Goal: Transaction & Acquisition: Purchase product/service

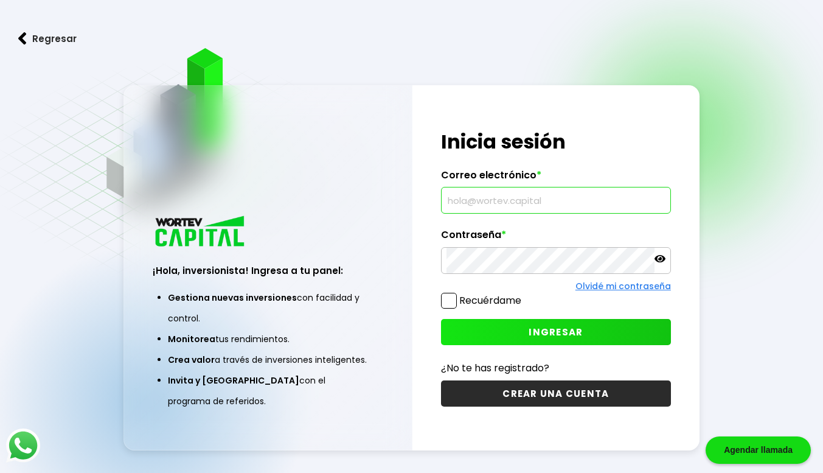
click at [502, 192] on input "text" at bounding box center [556, 200] width 219 height 26
type input "[PERSON_NAME][EMAIL_ADDRESS][DOMAIN_NAME]"
click at [660, 260] on icon at bounding box center [660, 258] width 11 height 7
click at [538, 334] on span "INGRESAR" at bounding box center [556, 332] width 54 height 13
click at [404, 257] on div "¡Hola, inversionista! Ingresa a tu panel: Gestiona nuevas inversiones con facil…" at bounding box center [412, 267] width 576 height 365
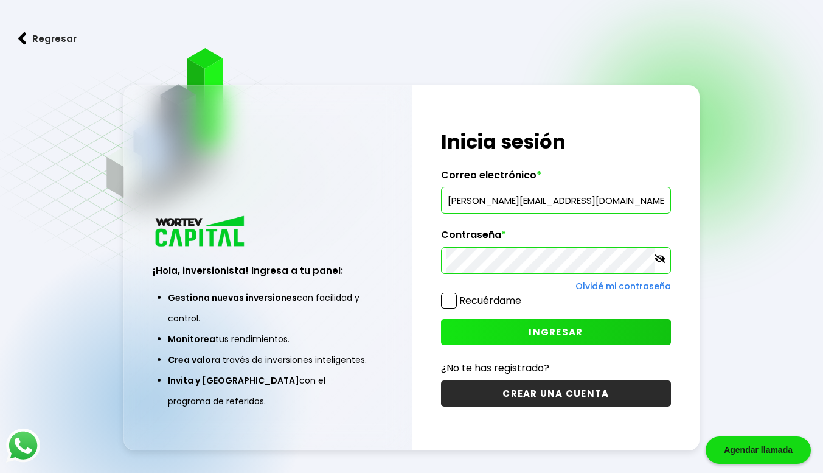
click at [548, 327] on span "INGRESAR" at bounding box center [556, 332] width 54 height 13
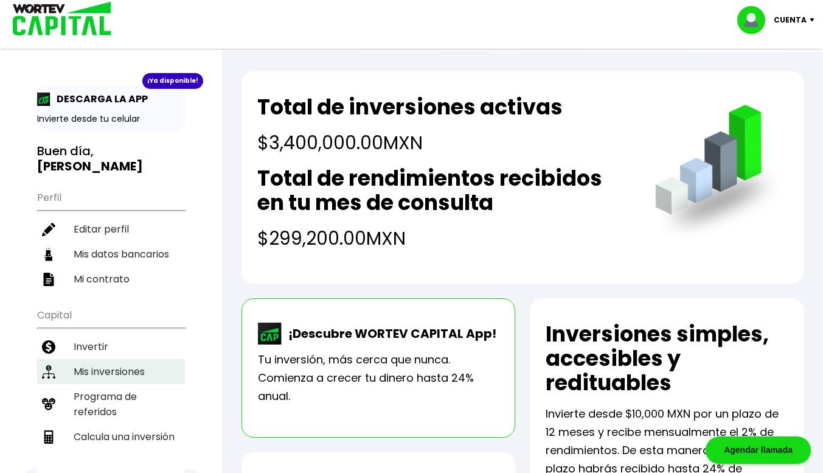
click at [125, 359] on li "Mis inversiones" at bounding box center [111, 371] width 148 height 25
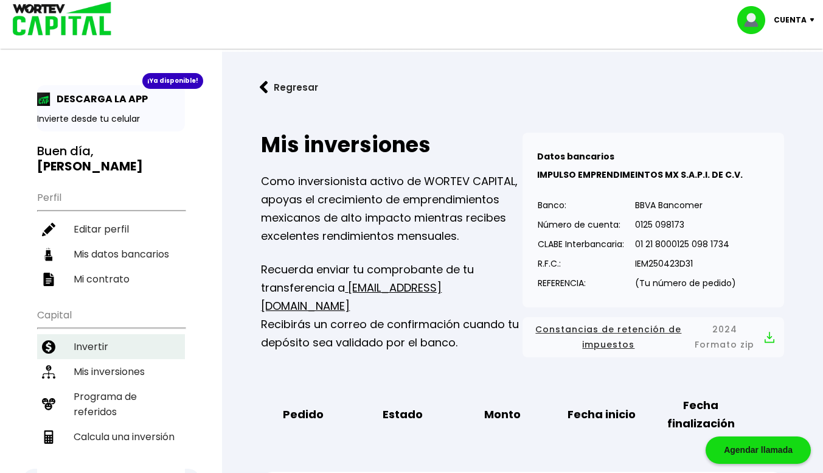
click at [91, 334] on li "Invertir" at bounding box center [111, 346] width 148 height 25
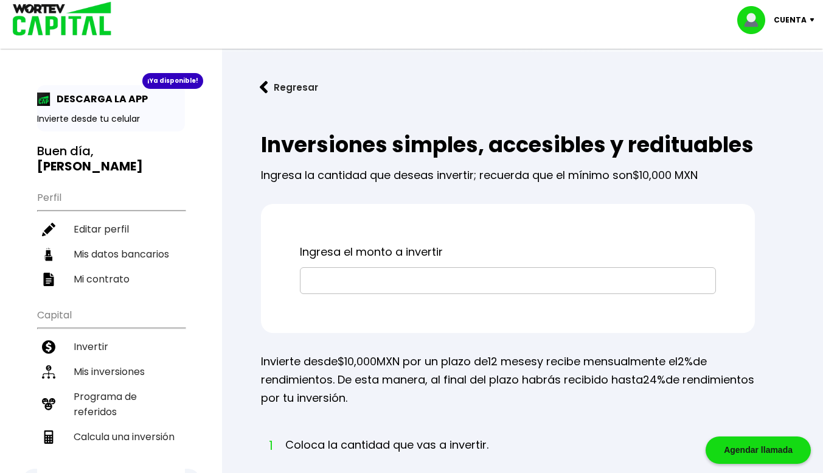
click at [389, 293] on input "text" at bounding box center [508, 281] width 405 height 26
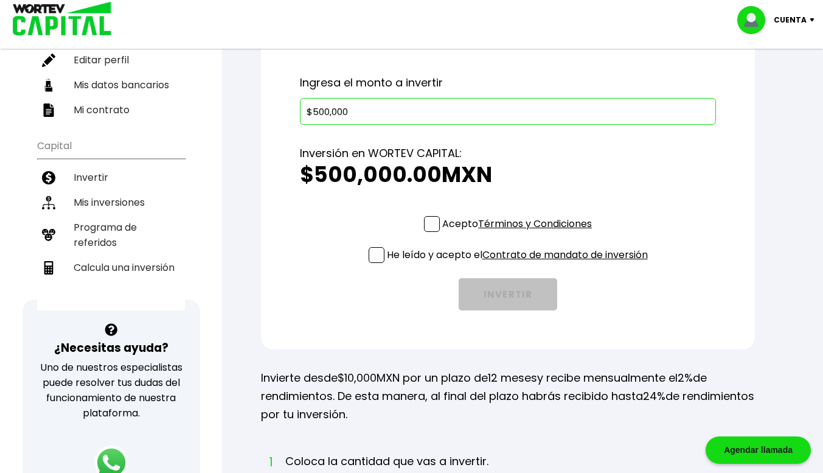
scroll to position [173, 0]
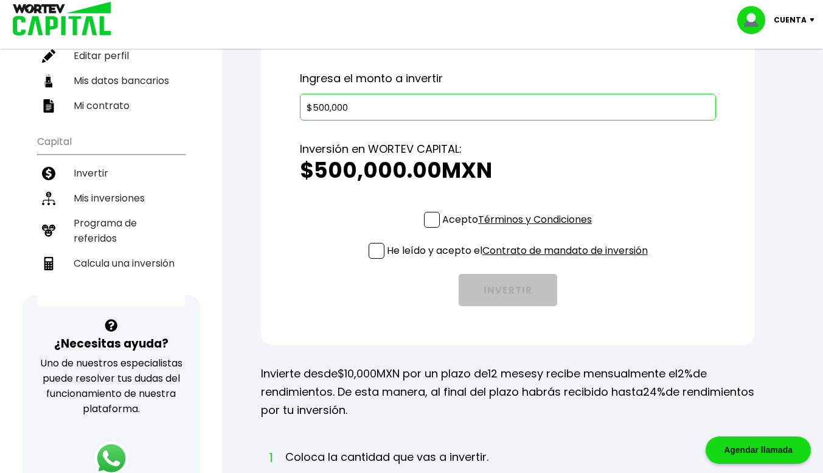
type input "$500,000"
drag, startPoint x: 432, startPoint y: 222, endPoint x: 431, endPoint y: 229, distance: 6.7
click at [431, 212] on div "Inversión en WORTEV CAPITAL: $500,000.00 MXN" at bounding box center [508, 166] width 416 height 91
click at [435, 228] on span at bounding box center [432, 220] width 16 height 16
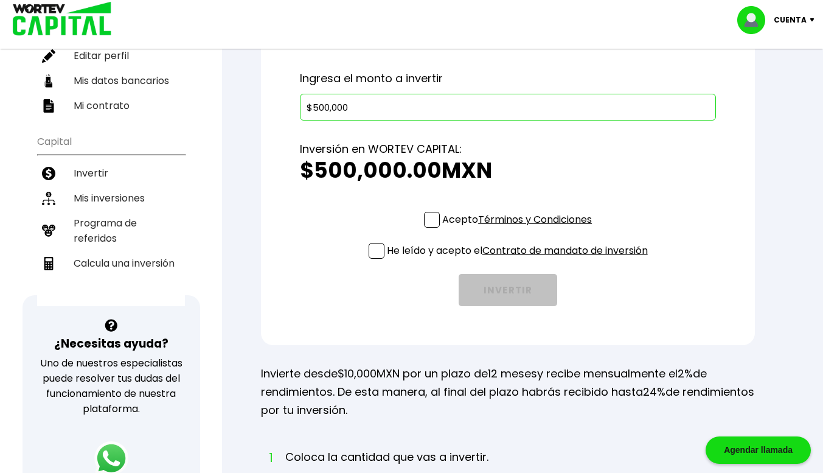
click at [520, 229] on input "Acepto Términos y Condiciones" at bounding box center [520, 229] width 0 height 0
click at [376, 259] on span at bounding box center [377, 251] width 16 height 16
click at [520, 260] on input "He leído y acepto el Contrato de mandato de inversión" at bounding box center [520, 260] width 0 height 0
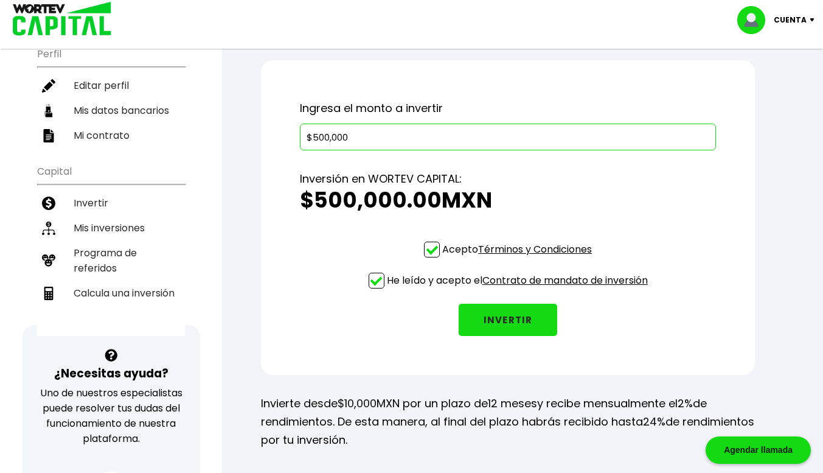
scroll to position [163, 0]
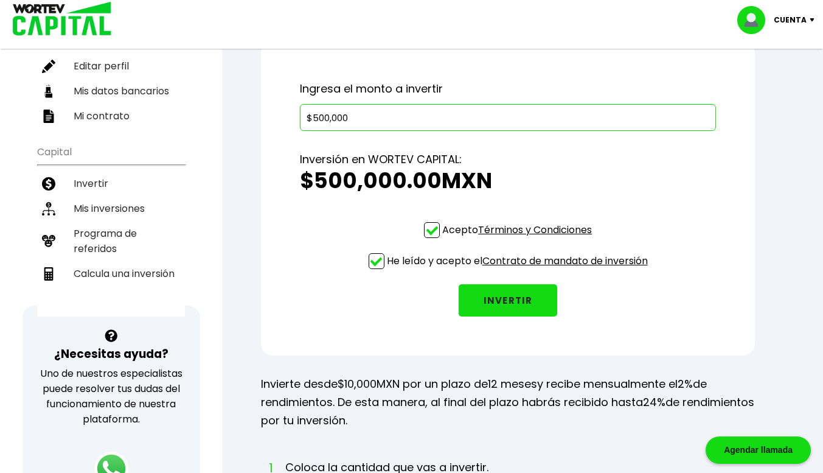
click at [502, 316] on button "INVERTIR" at bounding box center [508, 300] width 99 height 32
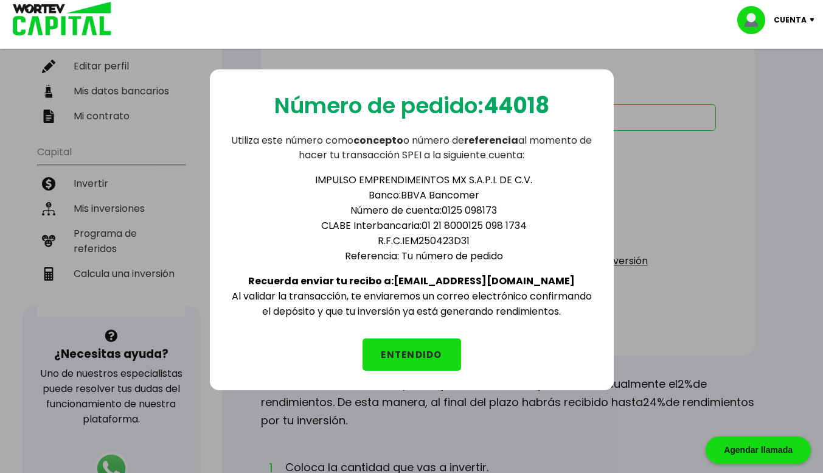
click at [419, 346] on button "ENTENDIDO" at bounding box center [412, 354] width 99 height 32
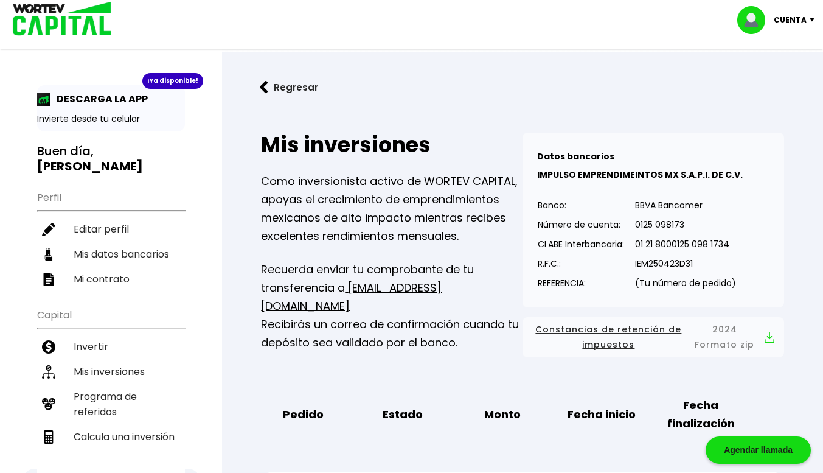
click at [183, 131] on div "¡Ya disponible! DESCARGA LA APP Invierte desde tu celular Buen día, [PERSON_NAM…" at bounding box center [111, 282] width 148 height 394
click at [282, 84] on button "Regresar" at bounding box center [289, 87] width 95 height 32
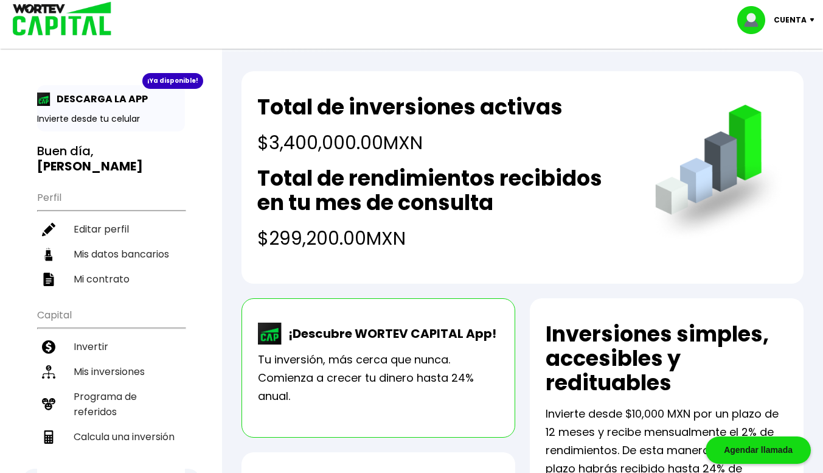
click at [178, 80] on div "¡Ya disponible!" at bounding box center [172, 81] width 61 height 16
click at [97, 117] on p "Invierte desde tu celular" at bounding box center [111, 119] width 148 height 13
click at [97, 97] on p "DESCARGA LA APP" at bounding box center [99, 98] width 97 height 15
click at [37, 102] on img at bounding box center [43, 99] width 13 height 13
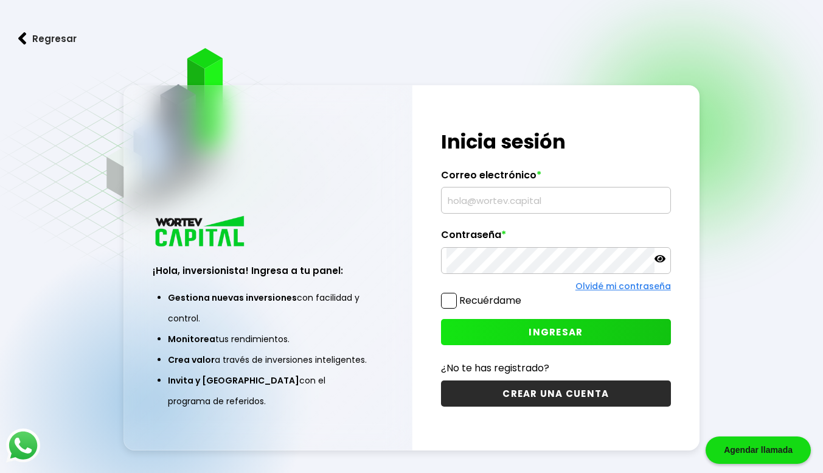
click at [494, 198] on input "text" at bounding box center [556, 200] width 219 height 26
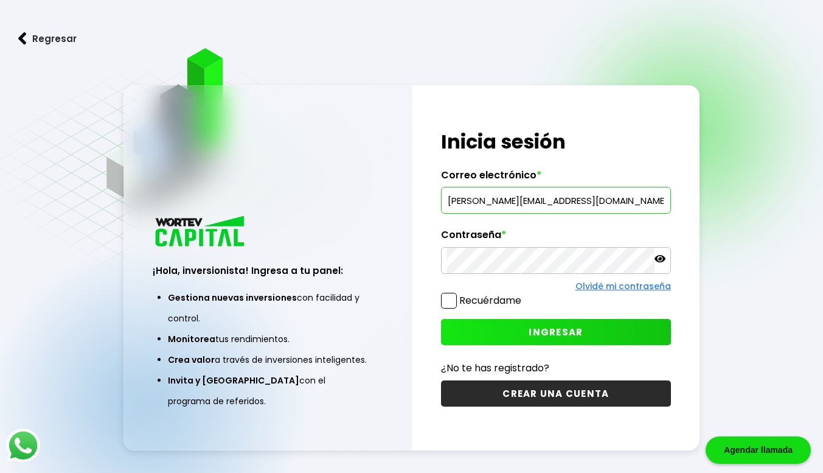
type input "[PERSON_NAME][EMAIL_ADDRESS][DOMAIN_NAME]"
click at [662, 264] on icon at bounding box center [660, 258] width 11 height 11
click at [433, 250] on div "¡Hola, inversionista! Ingresa tus credenciales para iniciar sesión Inicia sesió…" at bounding box center [557, 267] width 288 height 365
click at [518, 332] on button "INGRESAR" at bounding box center [556, 332] width 230 height 26
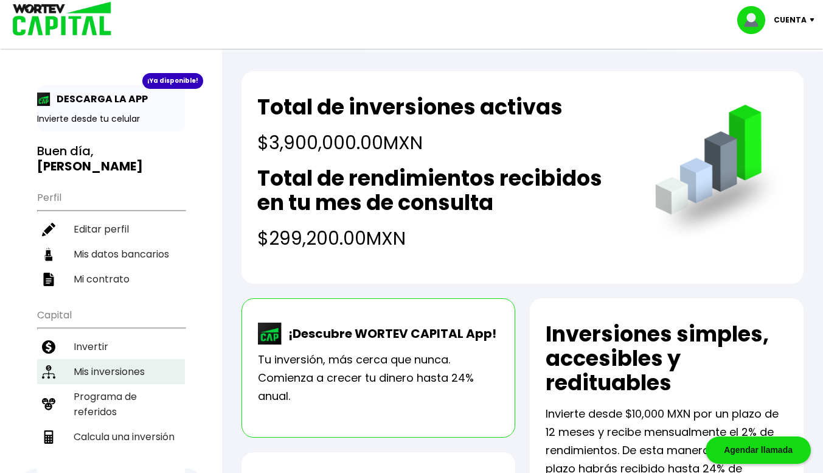
click at [121, 359] on li "Mis inversiones" at bounding box center [111, 371] width 148 height 25
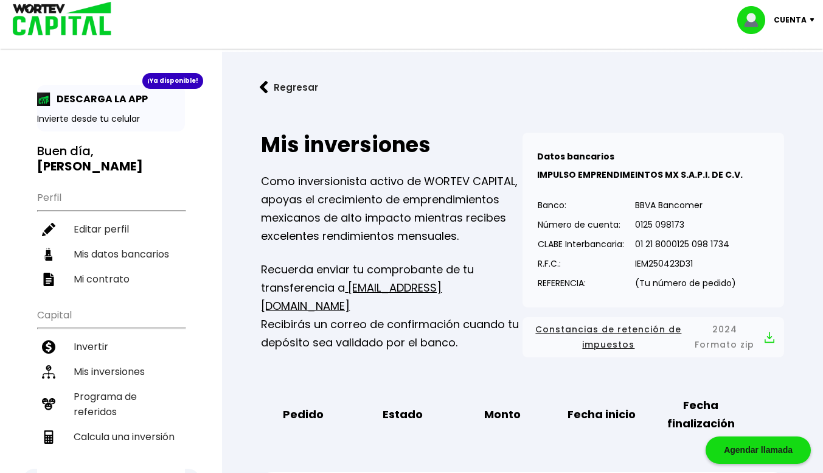
click at [795, 19] on p "Cuenta" at bounding box center [790, 20] width 33 height 18
click at [758, 77] on li "Cerrar sesión" at bounding box center [777, 81] width 97 height 25
